Goal: Navigation & Orientation: Find specific page/section

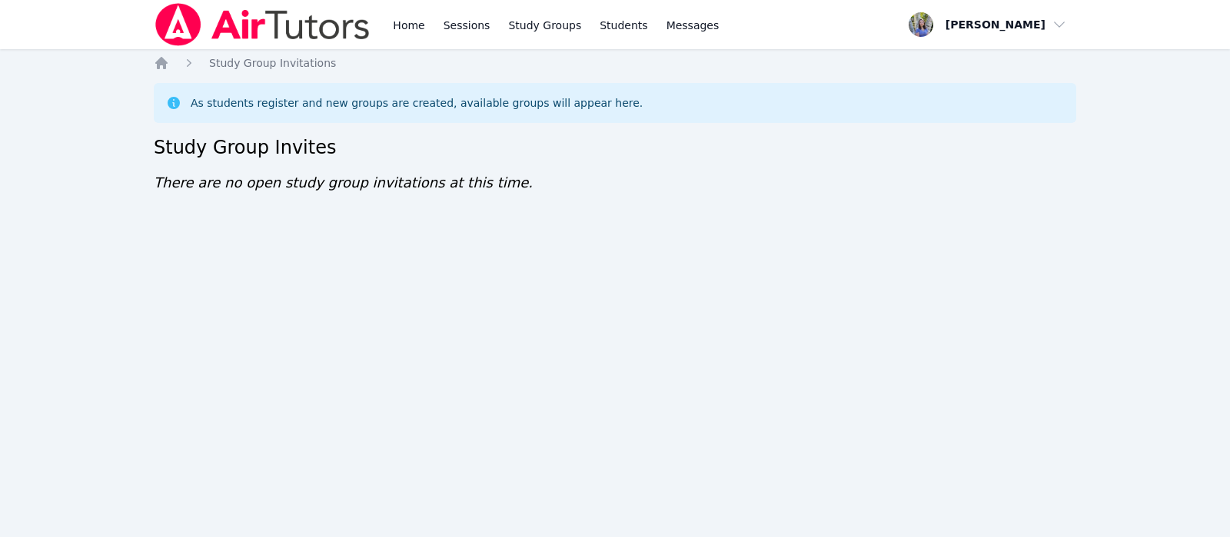
click at [1229, 5] on nav "Home Sessions Study Groups Students Messages Open user menu [PERSON_NAME] Open …" at bounding box center [615, 24] width 1230 height 49
click at [1041, 35] on span "button" at bounding box center [988, 25] width 168 height 34
